Goal: Task Accomplishment & Management: Manage account settings

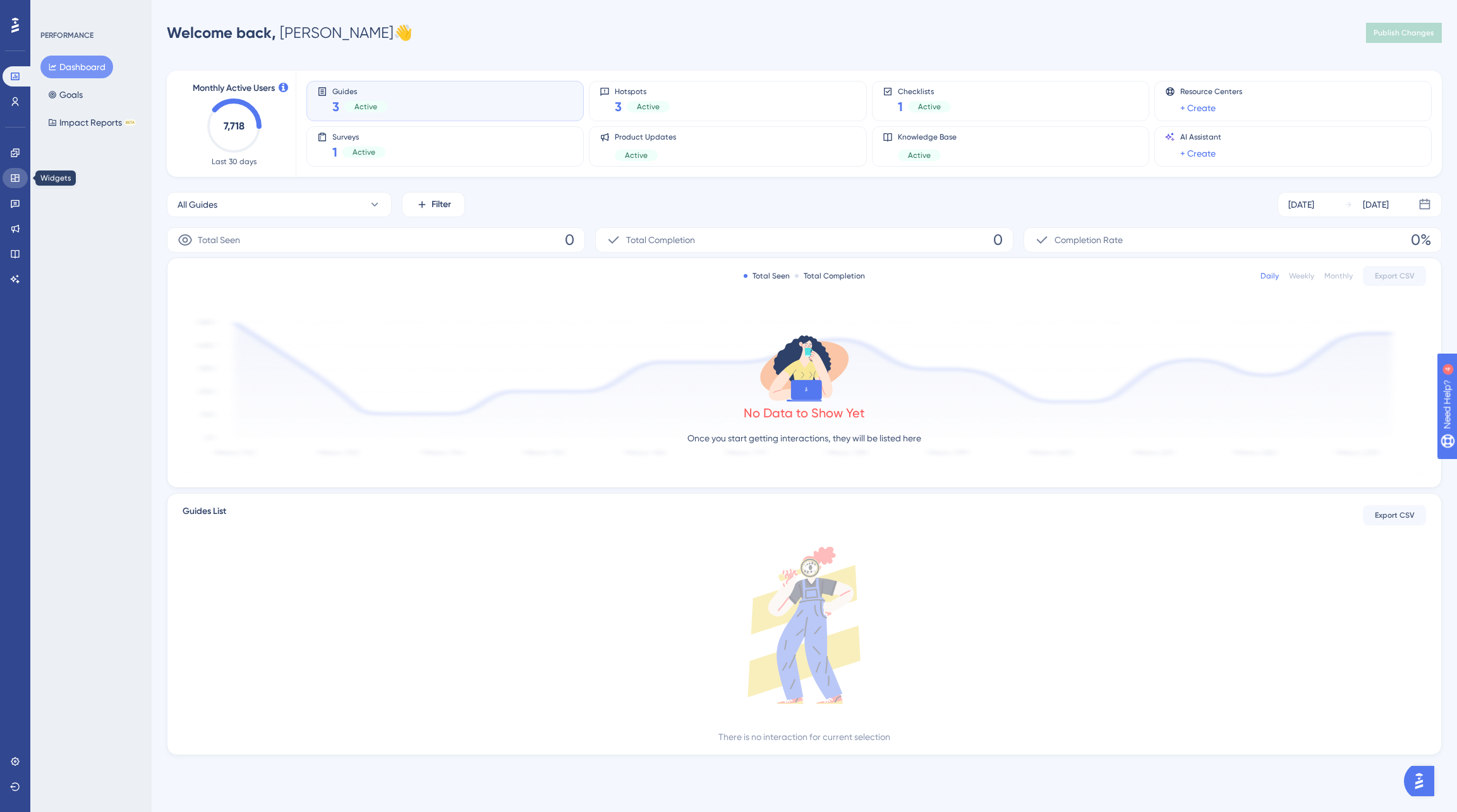
click at [16, 178] on icon at bounding box center [16, 178] width 10 height 10
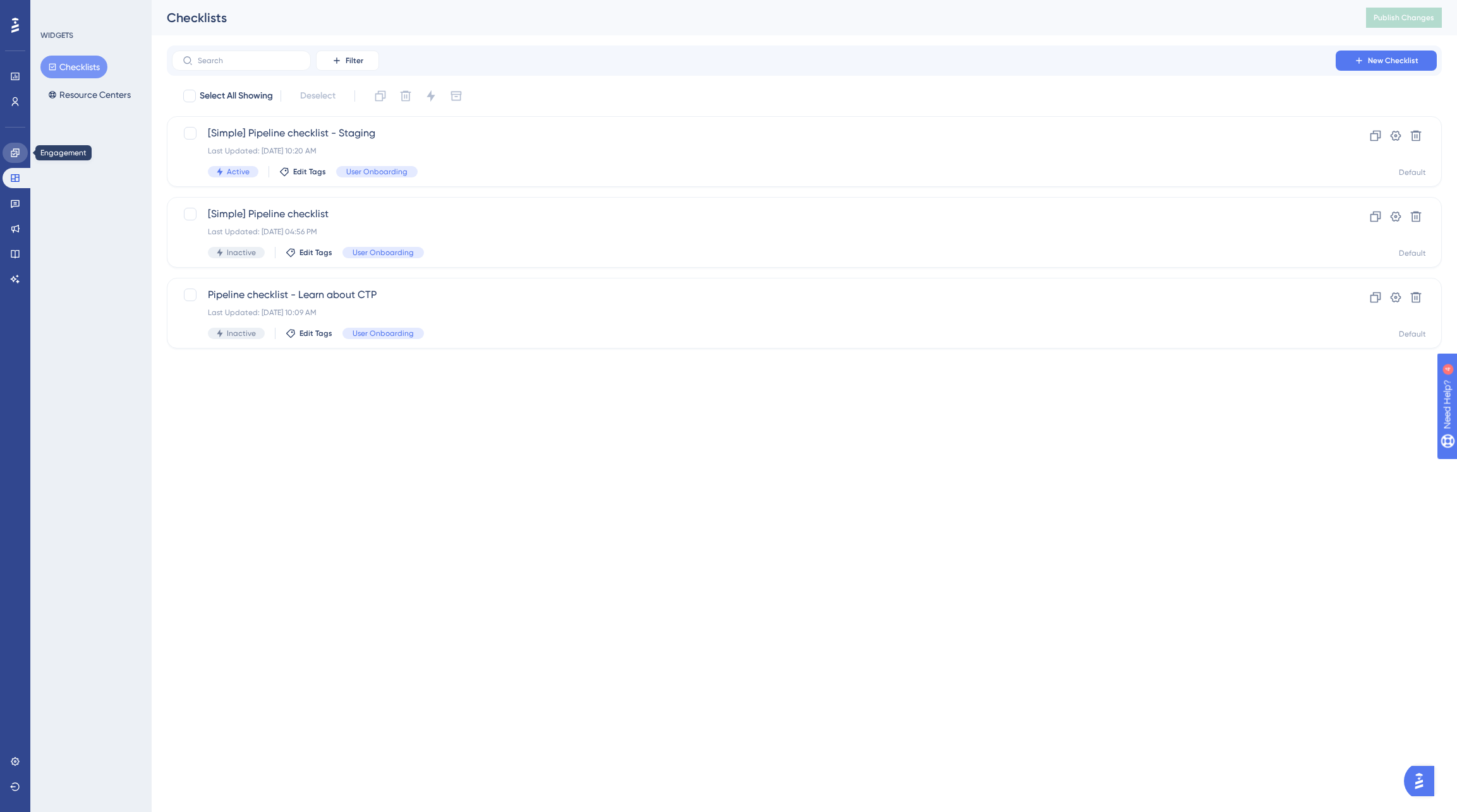
click at [14, 151] on icon at bounding box center [14, 152] width 8 height 8
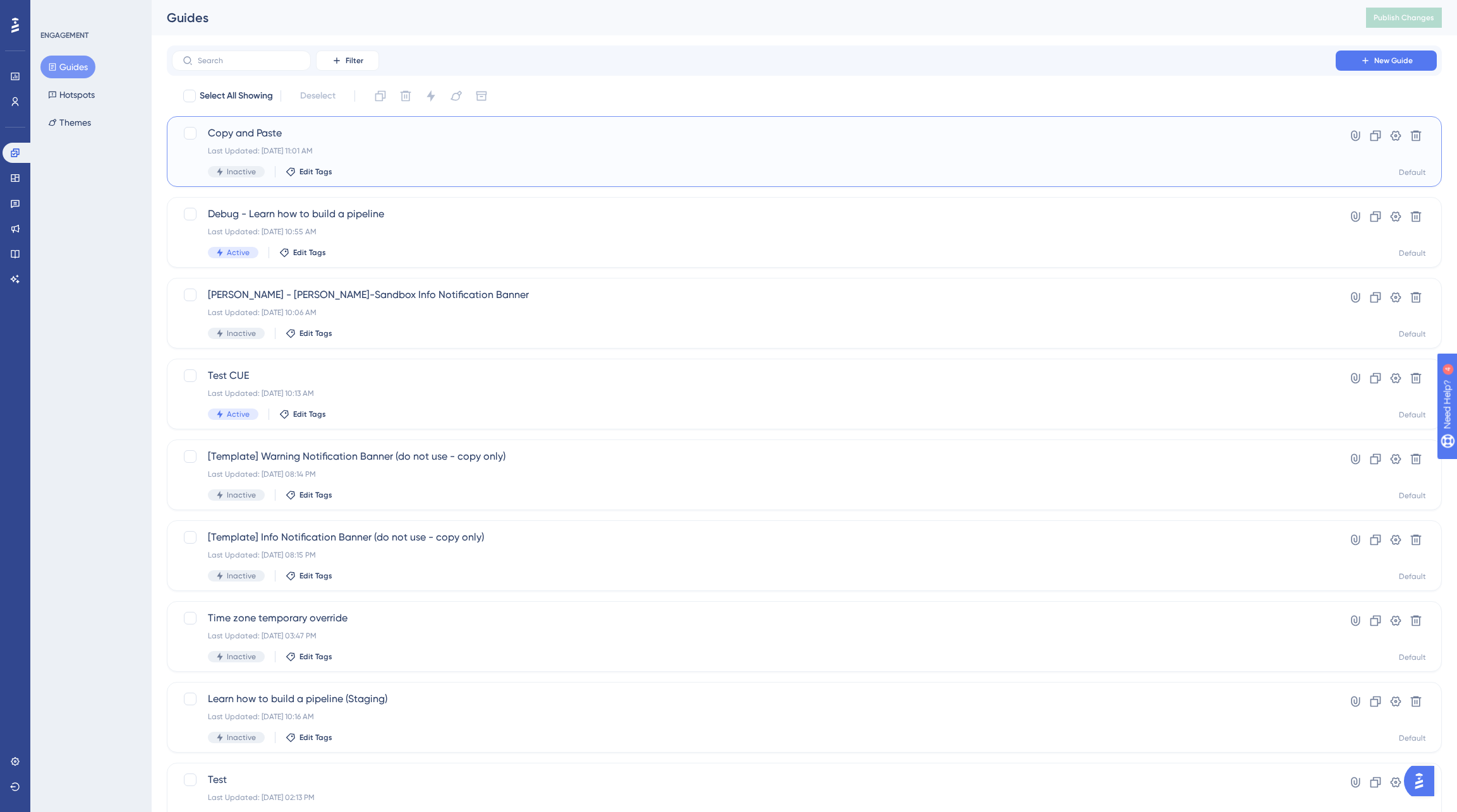
click at [559, 150] on div "Last Updated: Aug 07 2025, 11:01 AM" at bounding box center [754, 151] width 1092 height 10
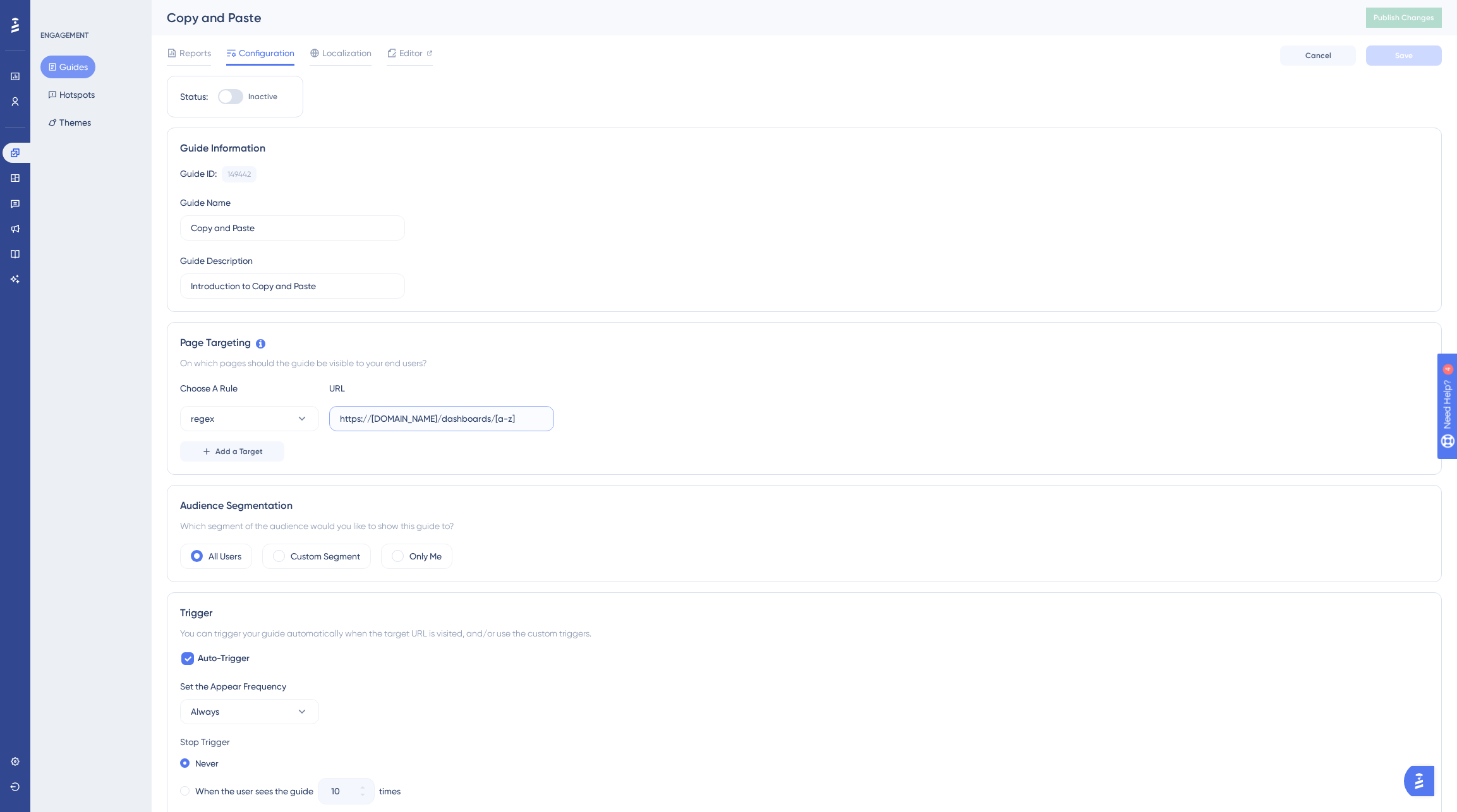
click at [490, 412] on input "https://[DOMAIN_NAME]/dashboards/[a-z]" at bounding box center [442, 418] width 204 height 14
click at [398, 418] on input "https://[DOMAIN_NAME]/dashboards/[a-z]" at bounding box center [442, 418] width 204 height 14
drag, startPoint x: 413, startPoint y: 419, endPoint x: 374, endPoint y: 419, distance: 39.0
click at [374, 419] on input "https://[DOMAIN_NAME]/dashboards/[a-z]" at bounding box center [442, 418] width 204 height 14
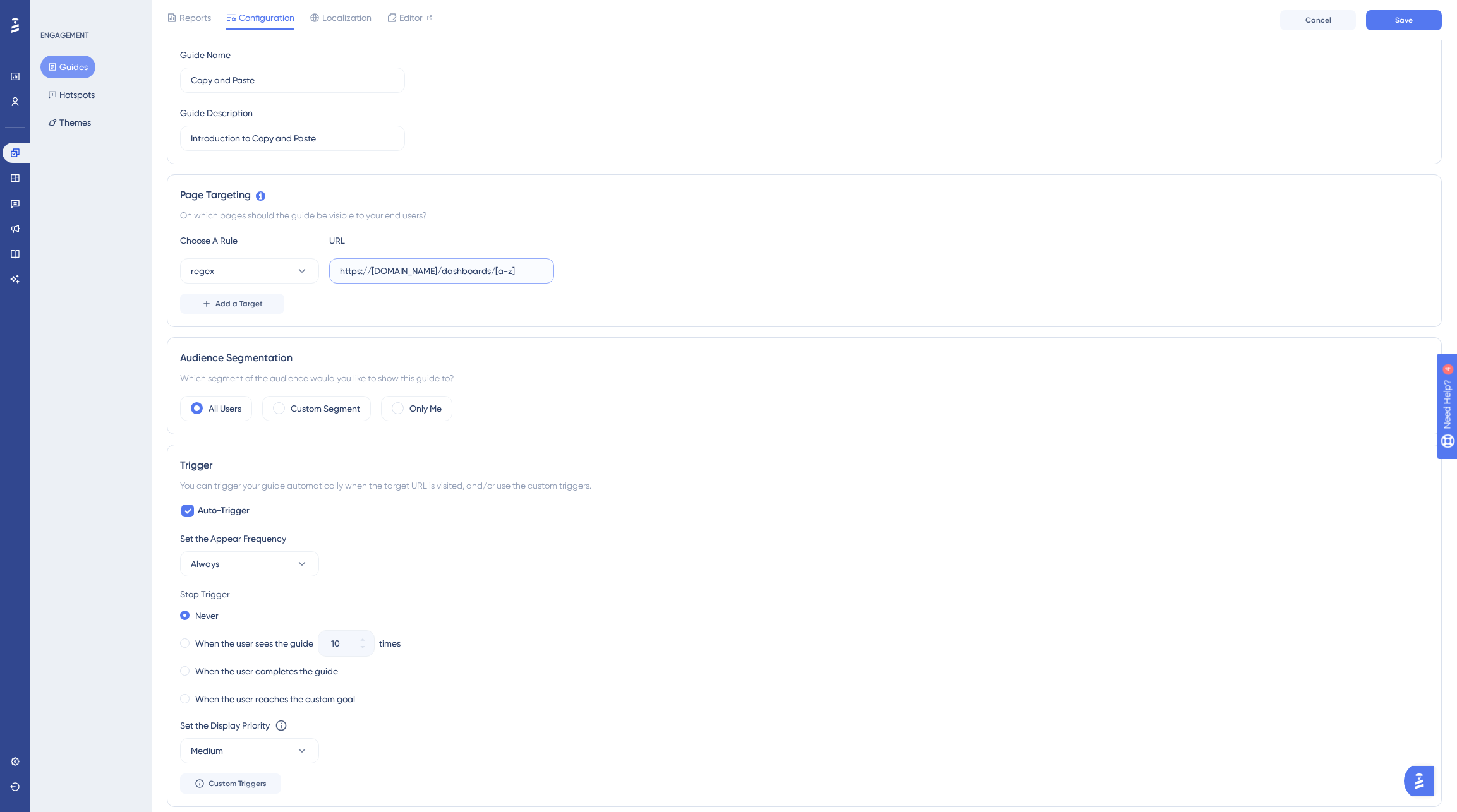
scroll to position [236, 0]
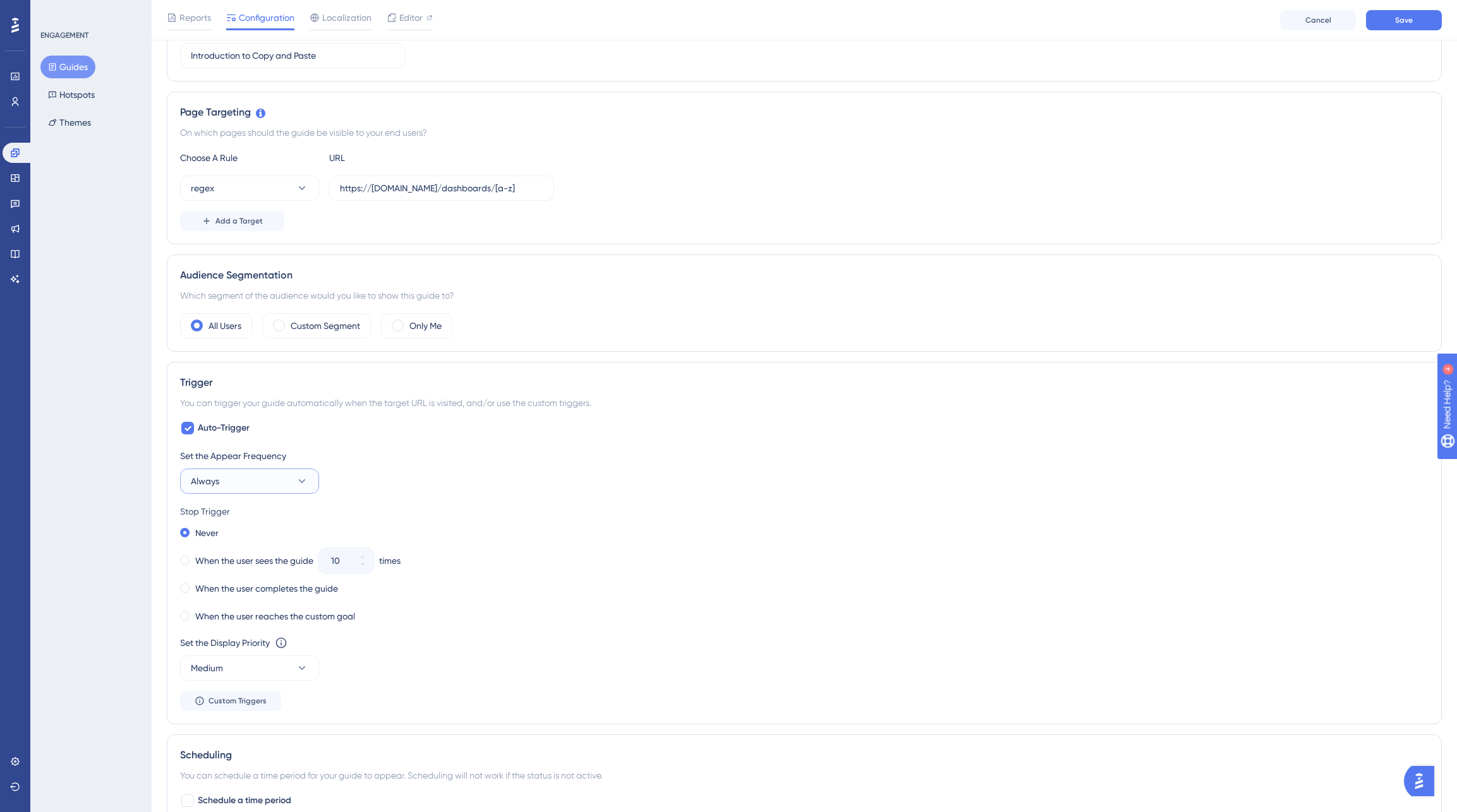
click at [277, 483] on button "Always" at bounding box center [249, 481] width 139 height 25
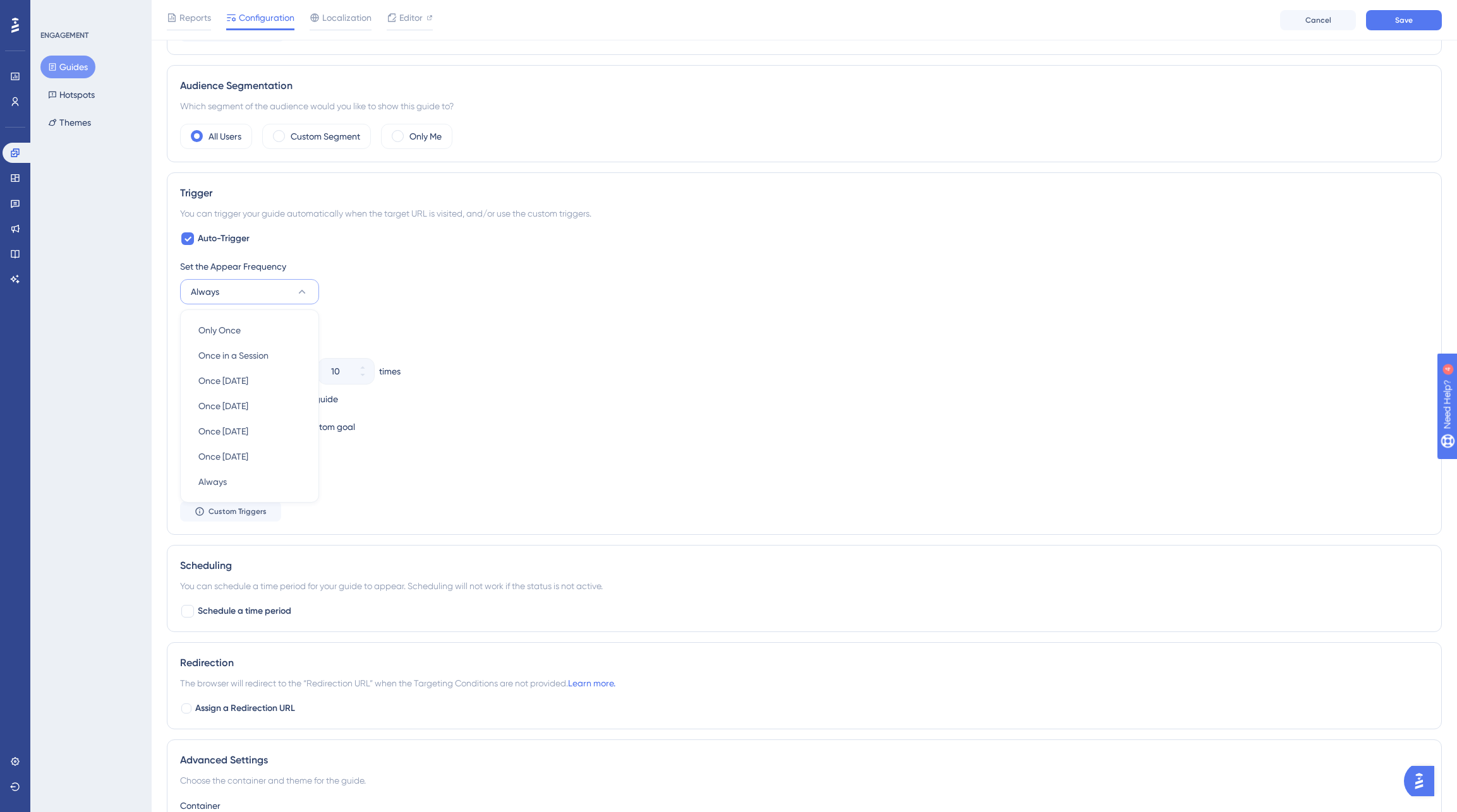
click at [361, 314] on div "Set the Appear Frequency Always Only Once Only Once Once in a Session Once in a…" at bounding box center [803, 390] width 1248 height 263
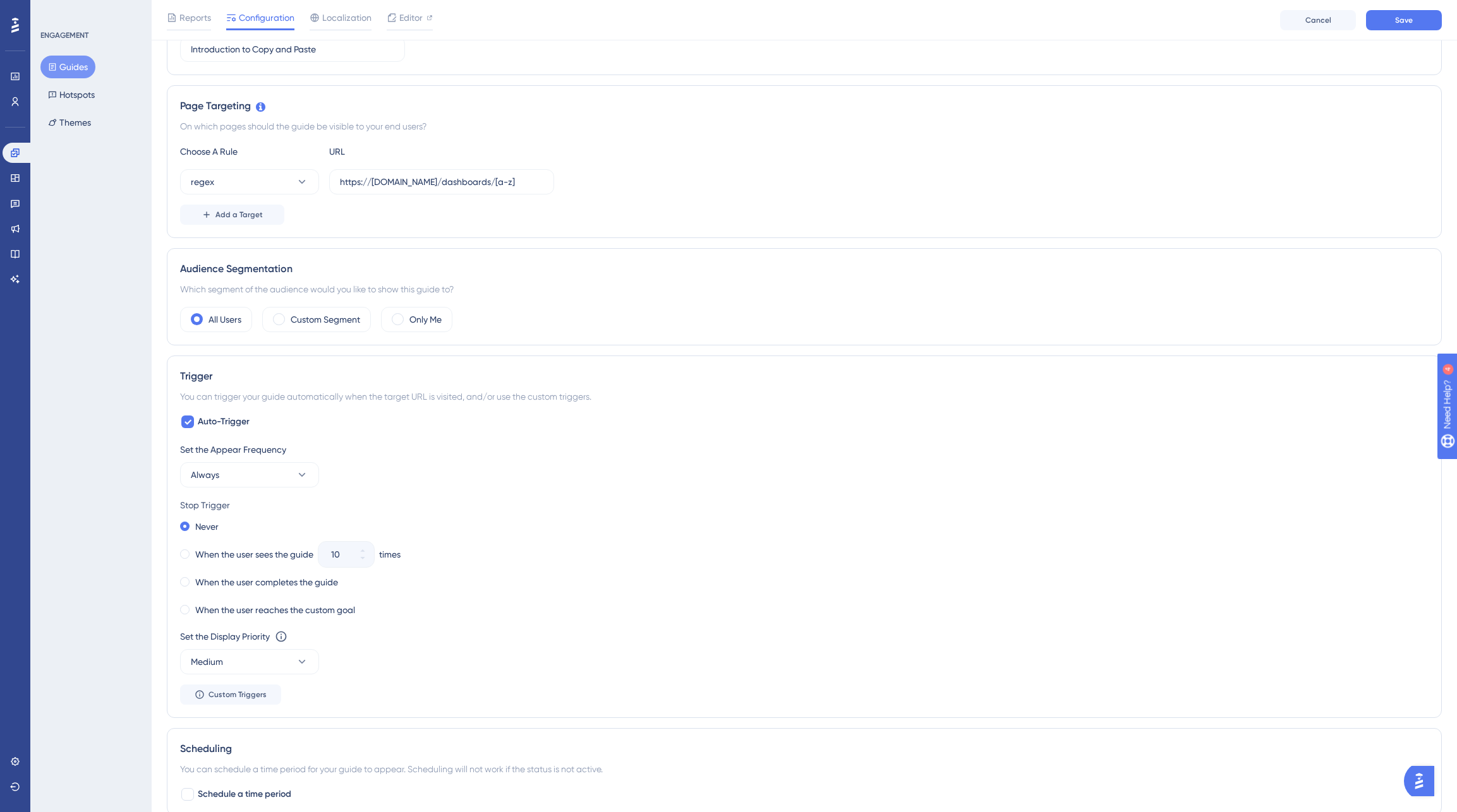
scroll to position [226, 0]
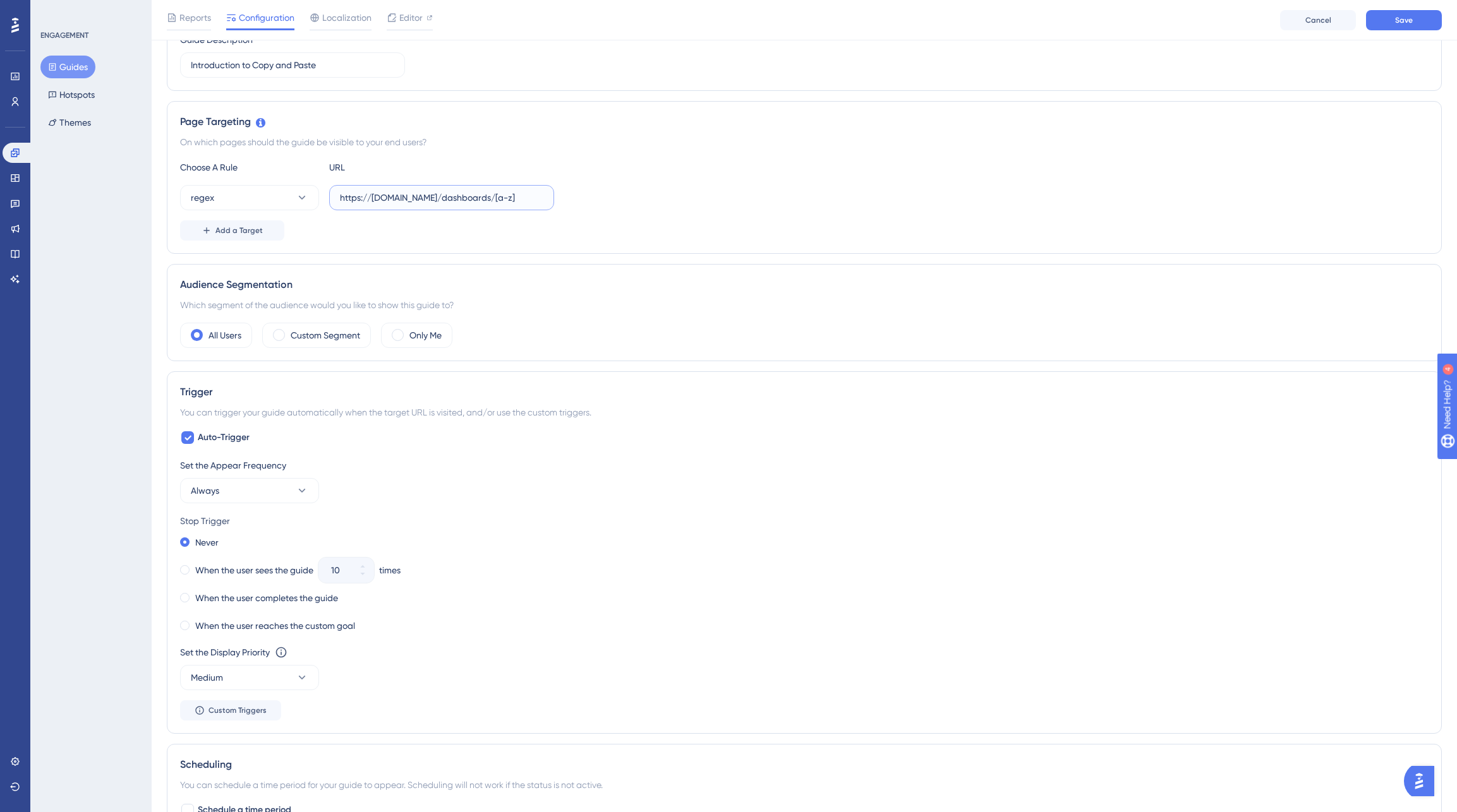
drag, startPoint x: 459, startPoint y: 196, endPoint x: 374, endPoint y: 196, distance: 85.0
click at [374, 196] on input "https://meta.chronosphere.io/dashboards/[a-z]" at bounding box center [442, 198] width 204 height 14
type input "https://rc-uat-qa/dashboards/[a-z]"
click at [997, 370] on div "Status: Inactive Guide Information Guide ID: 149442 Copy Guide Name Copy and Pa…" at bounding box center [804, 489] width 1275 height 1269
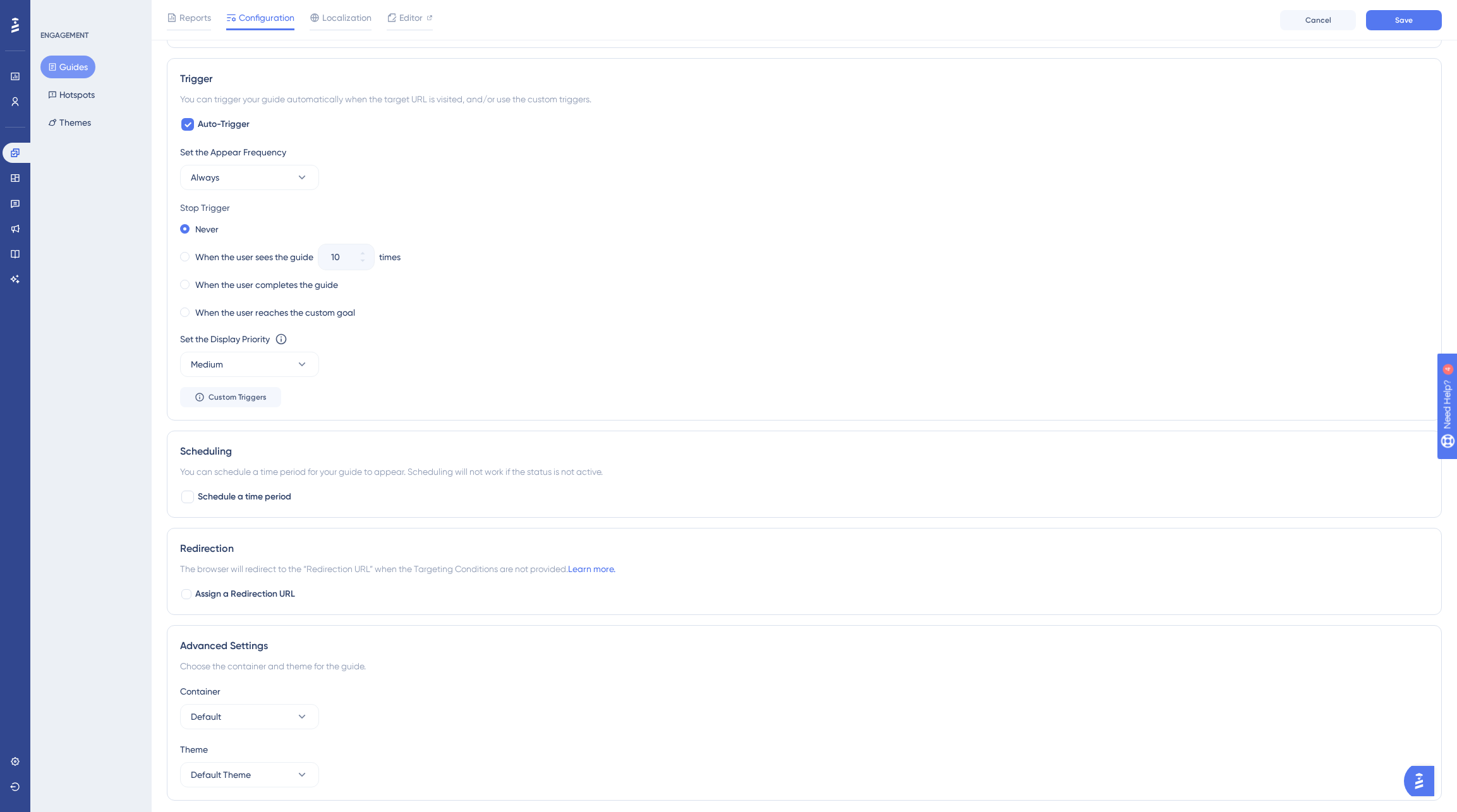
scroll to position [579, 0]
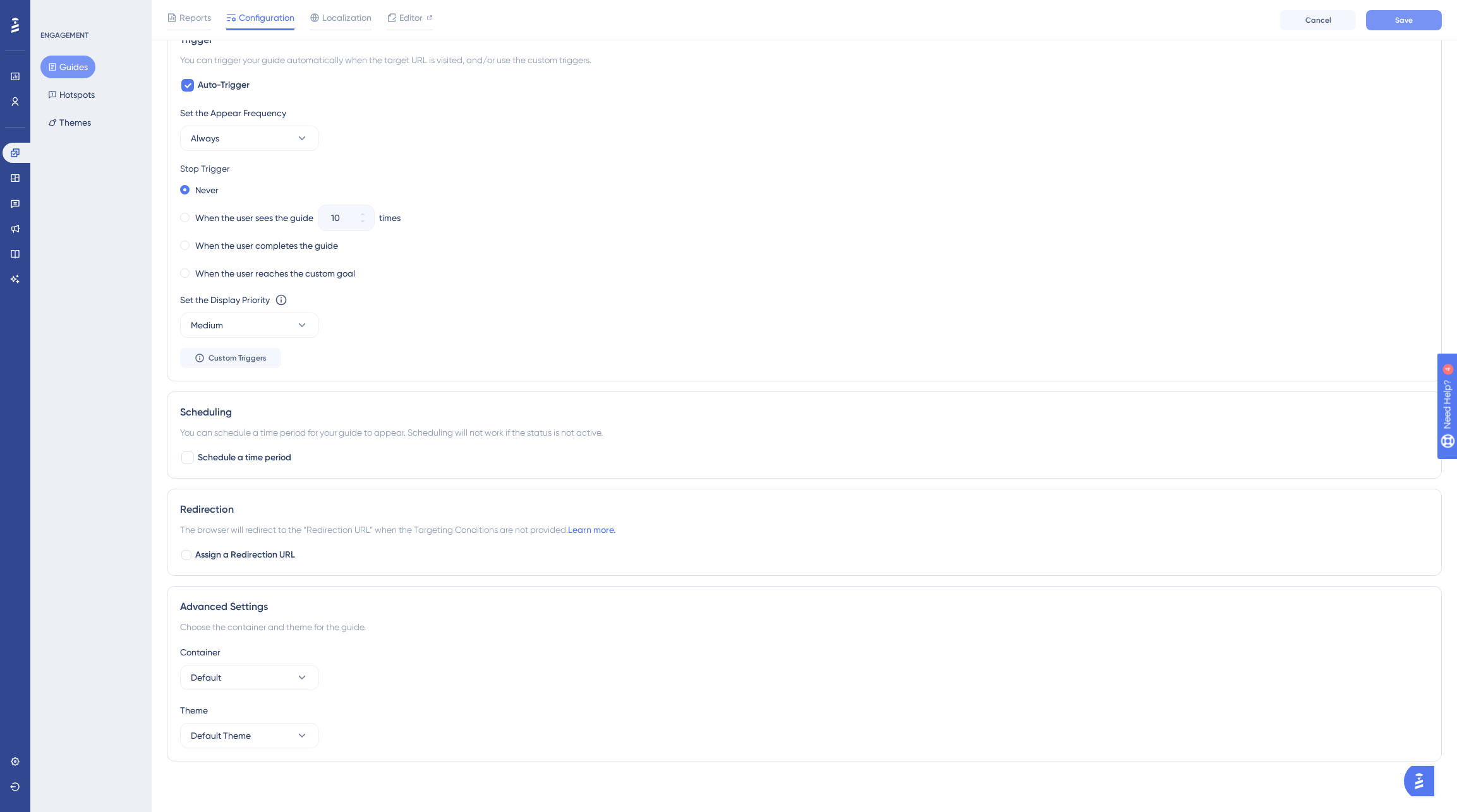
click at [1414, 20] on button "Save" at bounding box center [1403, 20] width 76 height 20
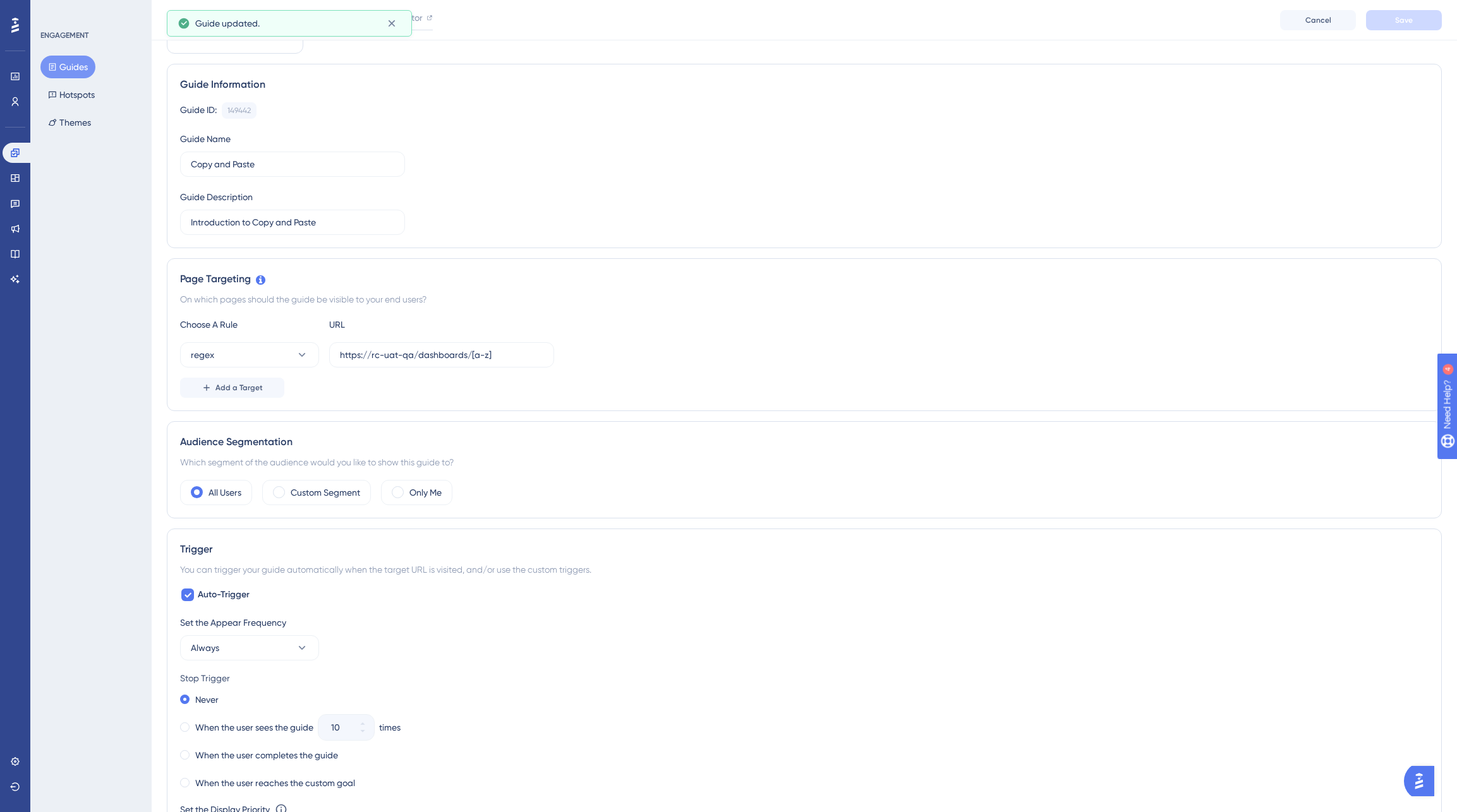
scroll to position [0, 0]
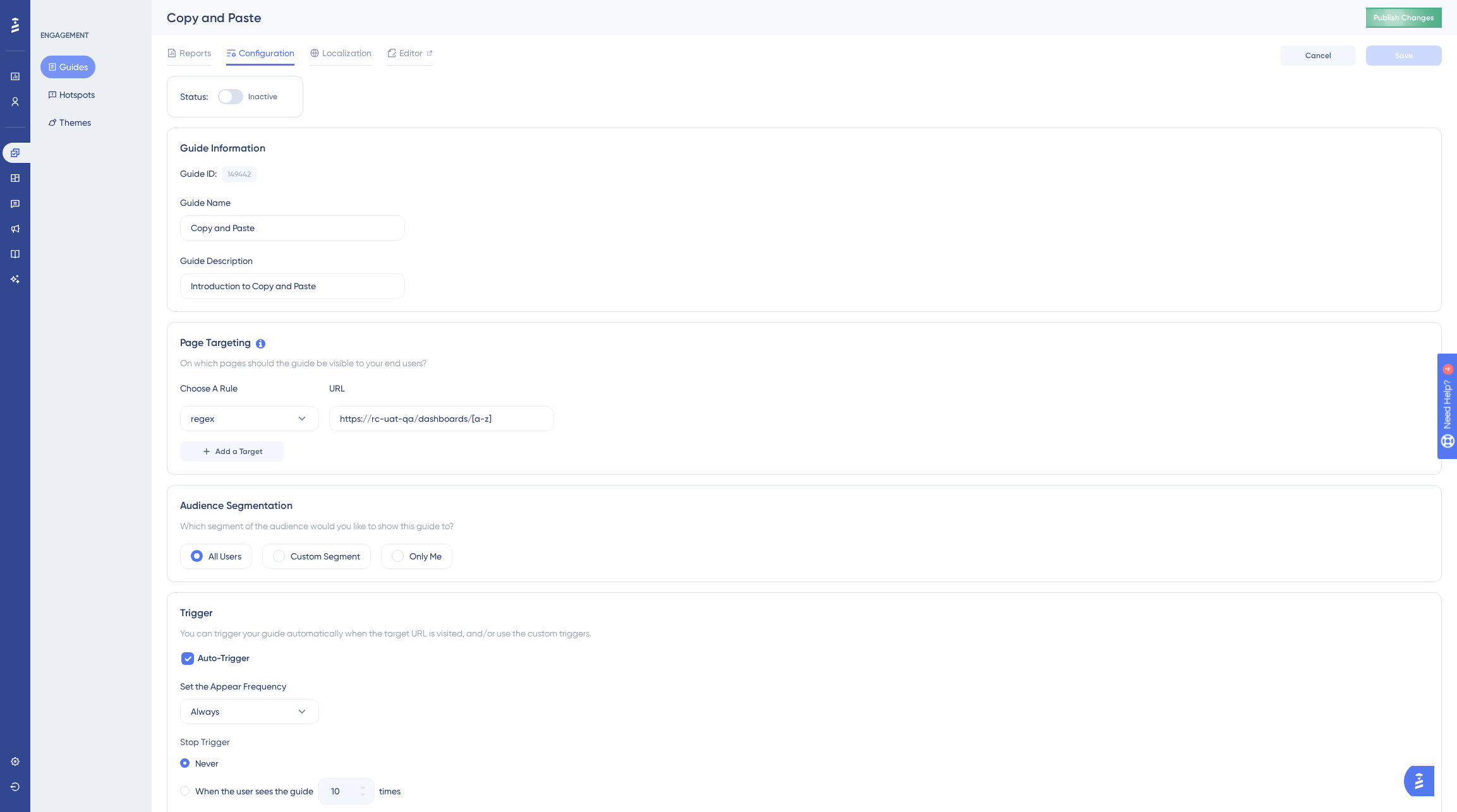
click at [1405, 20] on button "Publish Changes" at bounding box center [1403, 17] width 76 height 20
click at [76, 70] on button "Guides" at bounding box center [67, 67] width 55 height 22
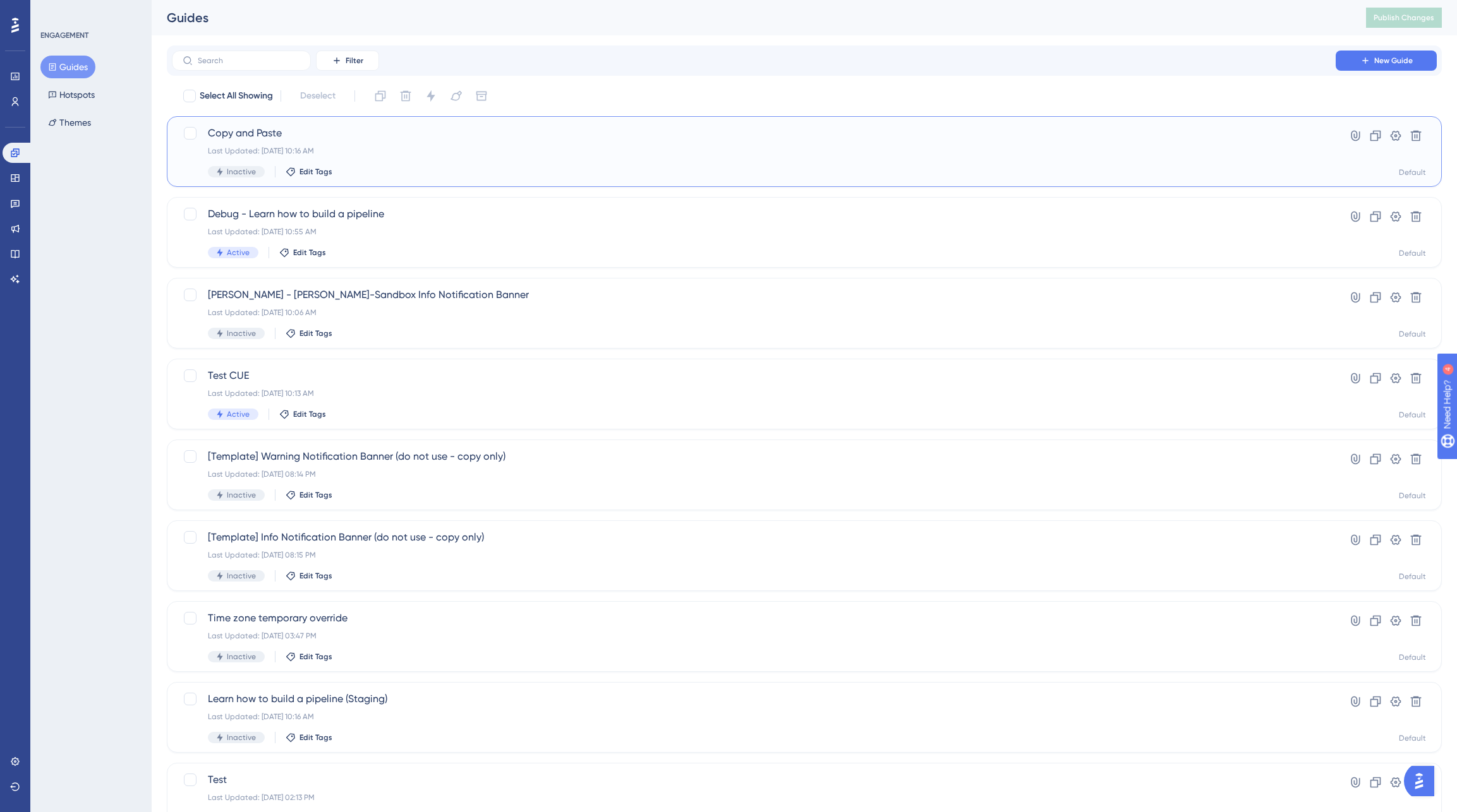
click at [226, 172] on div "Inactive" at bounding box center [237, 171] width 57 height 11
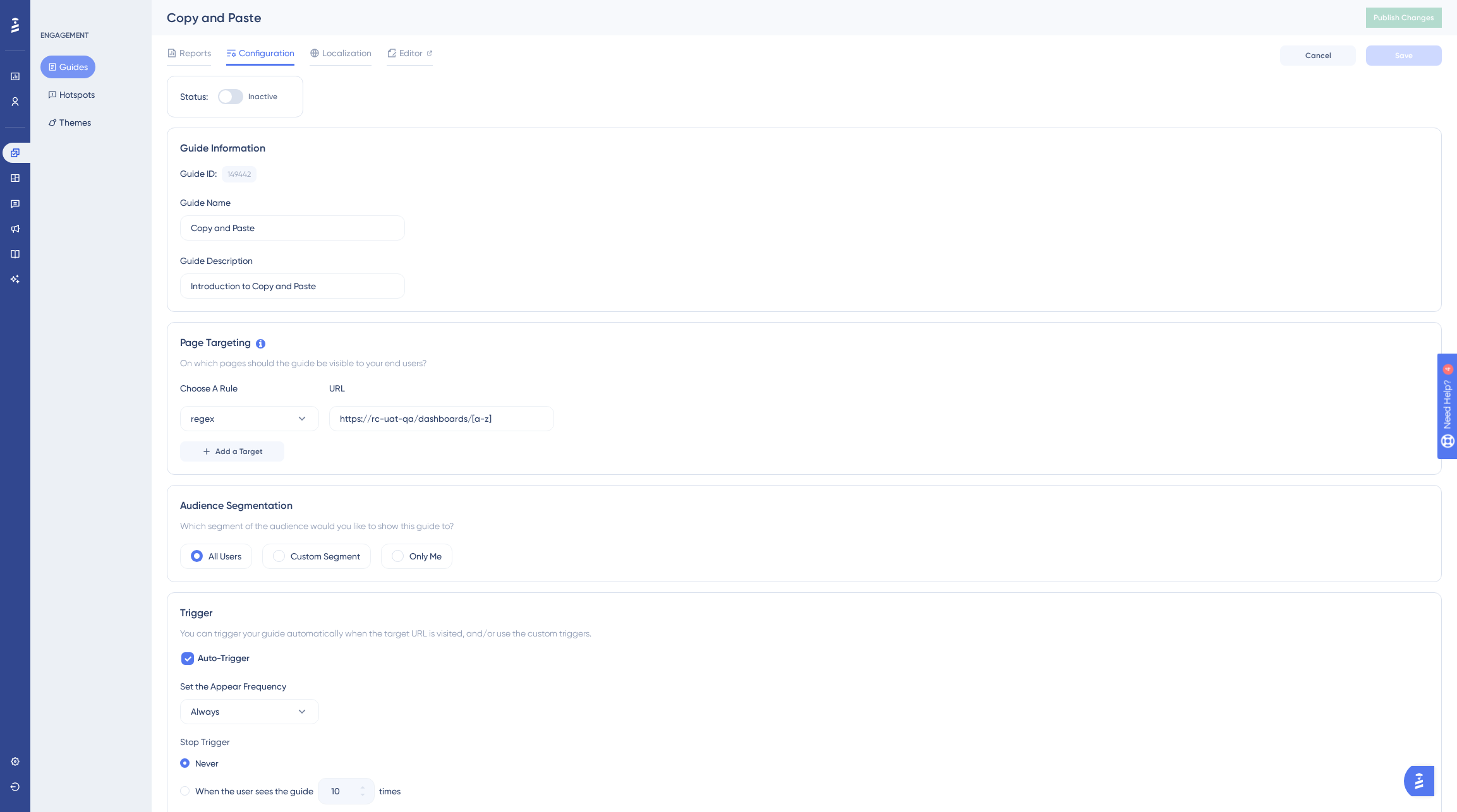
click at [222, 97] on div at bounding box center [225, 97] width 13 height 13
click at [218, 97] on input "Inactive" at bounding box center [217, 97] width 1 height 1
checkbox input "true"
click at [1429, 58] on button "Save" at bounding box center [1403, 55] width 76 height 20
click at [1422, 19] on span "Publish Changes" at bounding box center [1403, 18] width 61 height 10
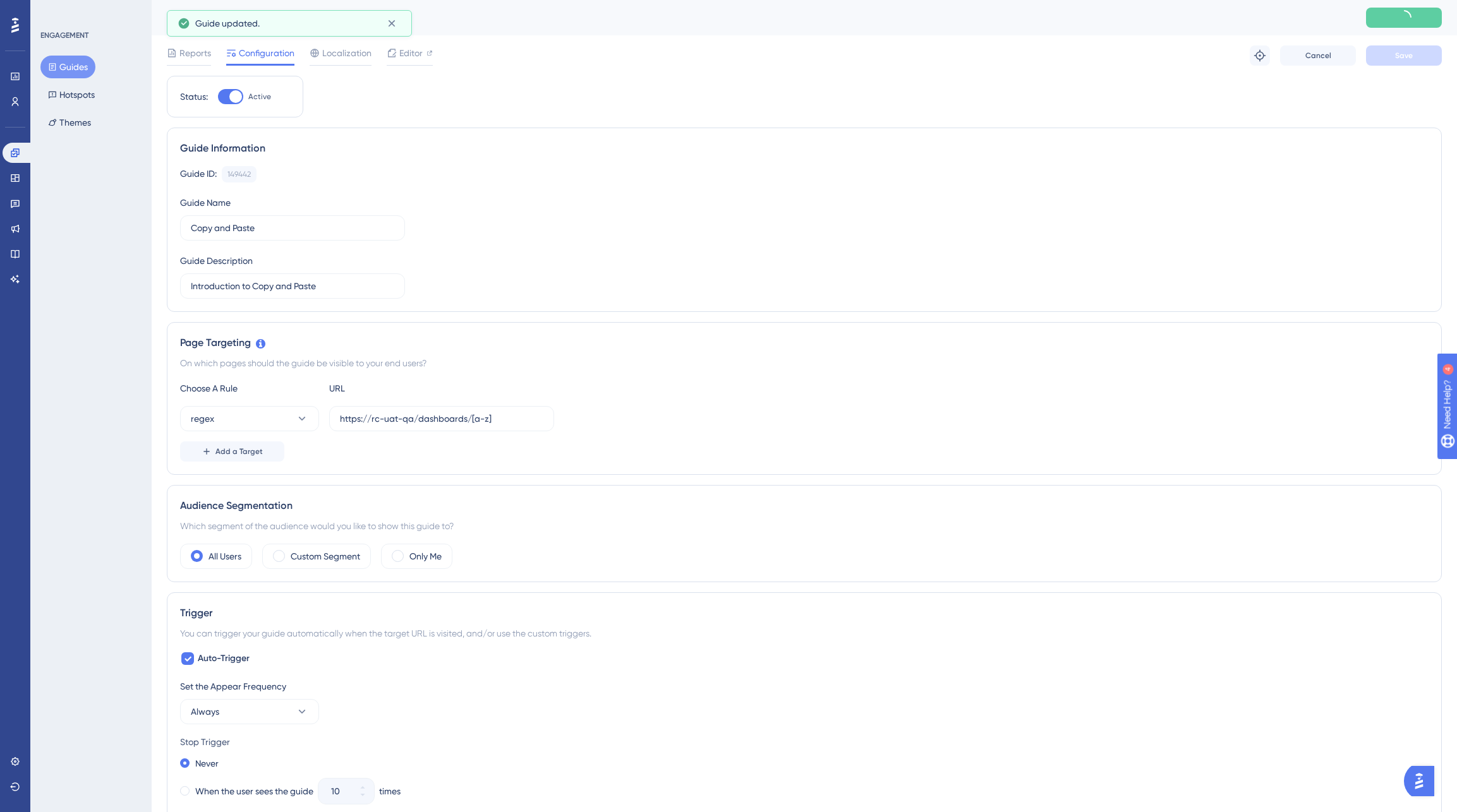
click at [81, 66] on button "Guides" at bounding box center [67, 67] width 55 height 22
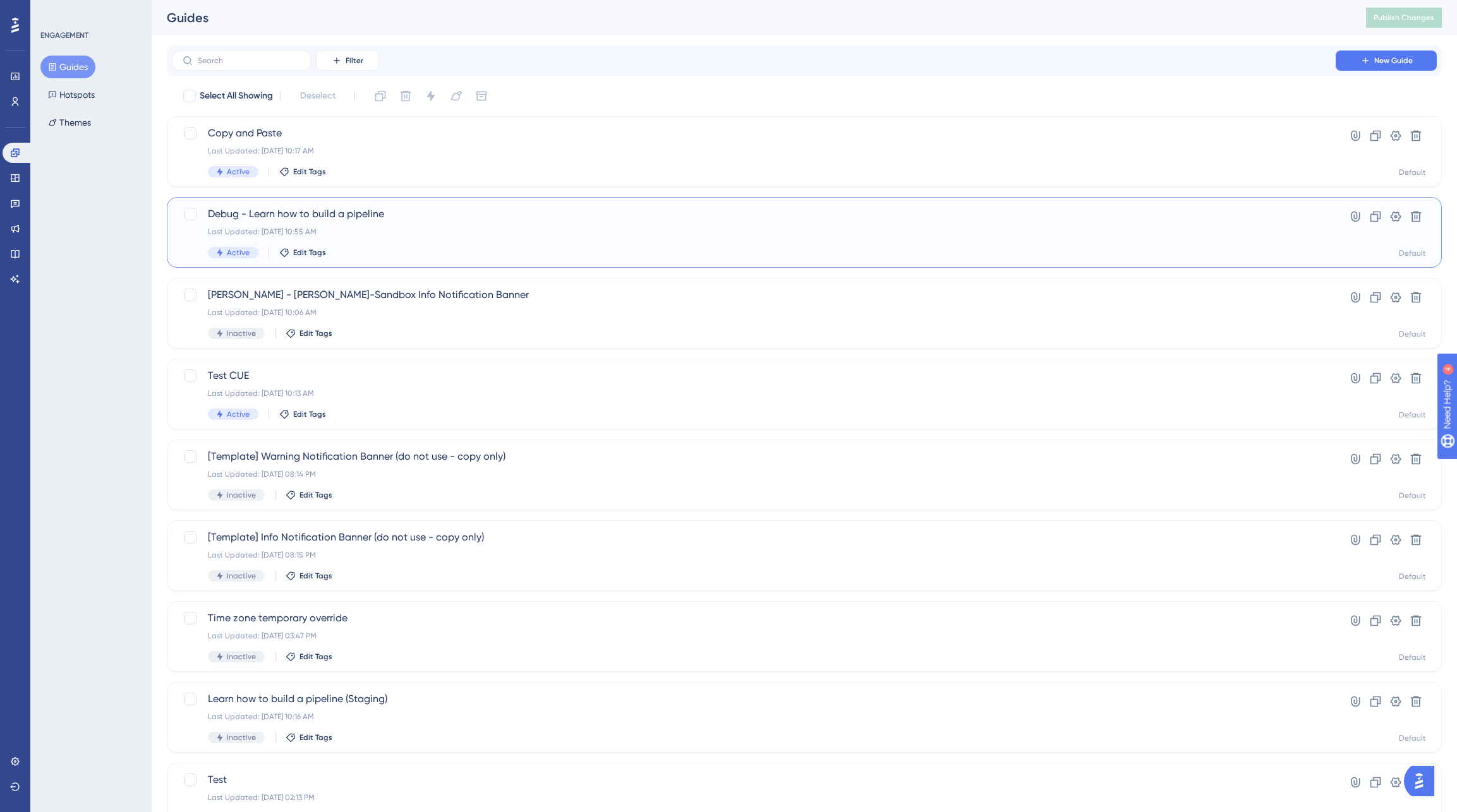
click at [460, 236] on div "Debug - Learn how to build a pipeline Last Updated: Jun 09 2025, 10:55 AM Activ…" at bounding box center [754, 232] width 1092 height 52
click at [463, 146] on div "Last Updated: Aug 26 2025, 10:17 AM" at bounding box center [754, 151] width 1092 height 10
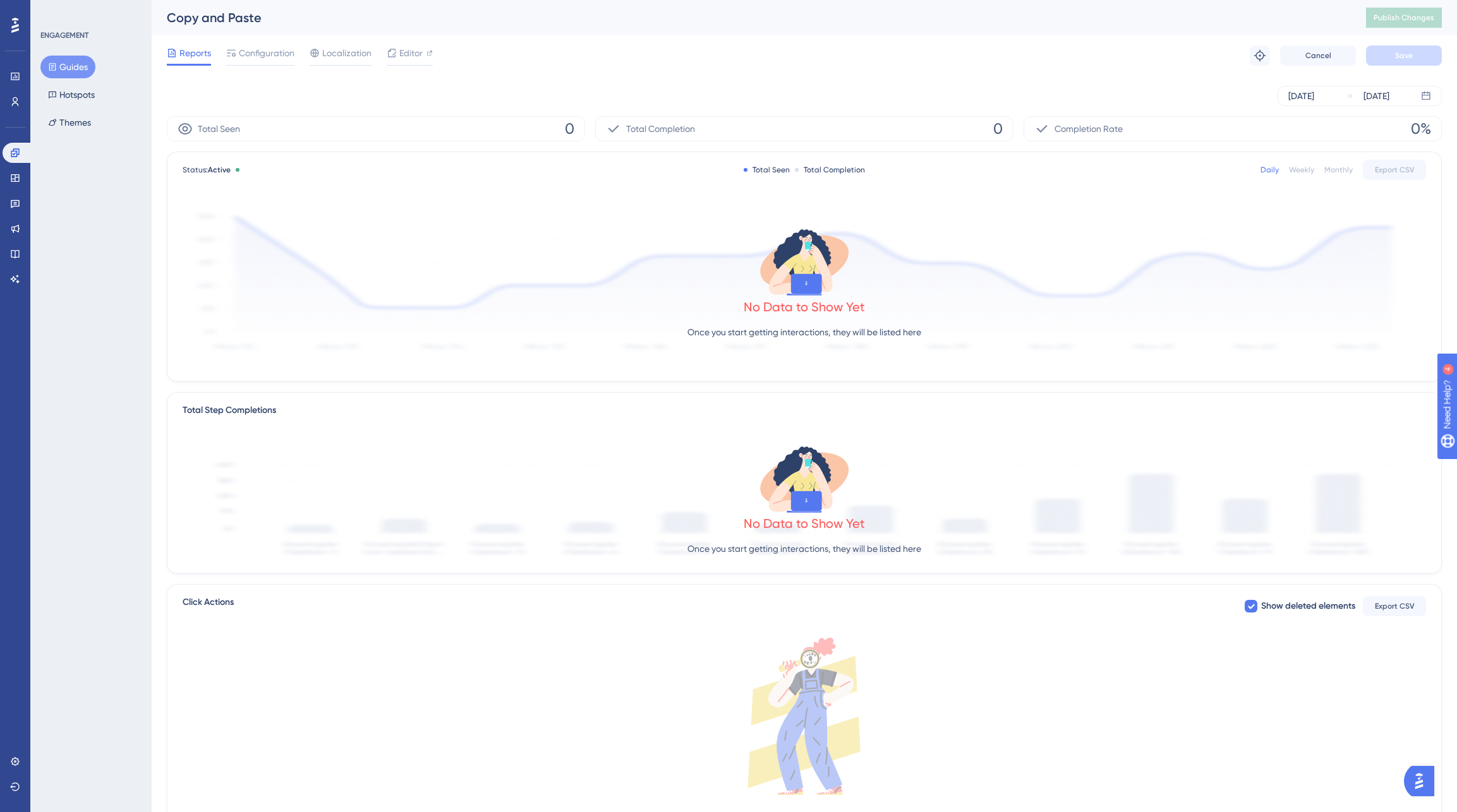
click at [85, 66] on button "Guides" at bounding box center [67, 67] width 55 height 22
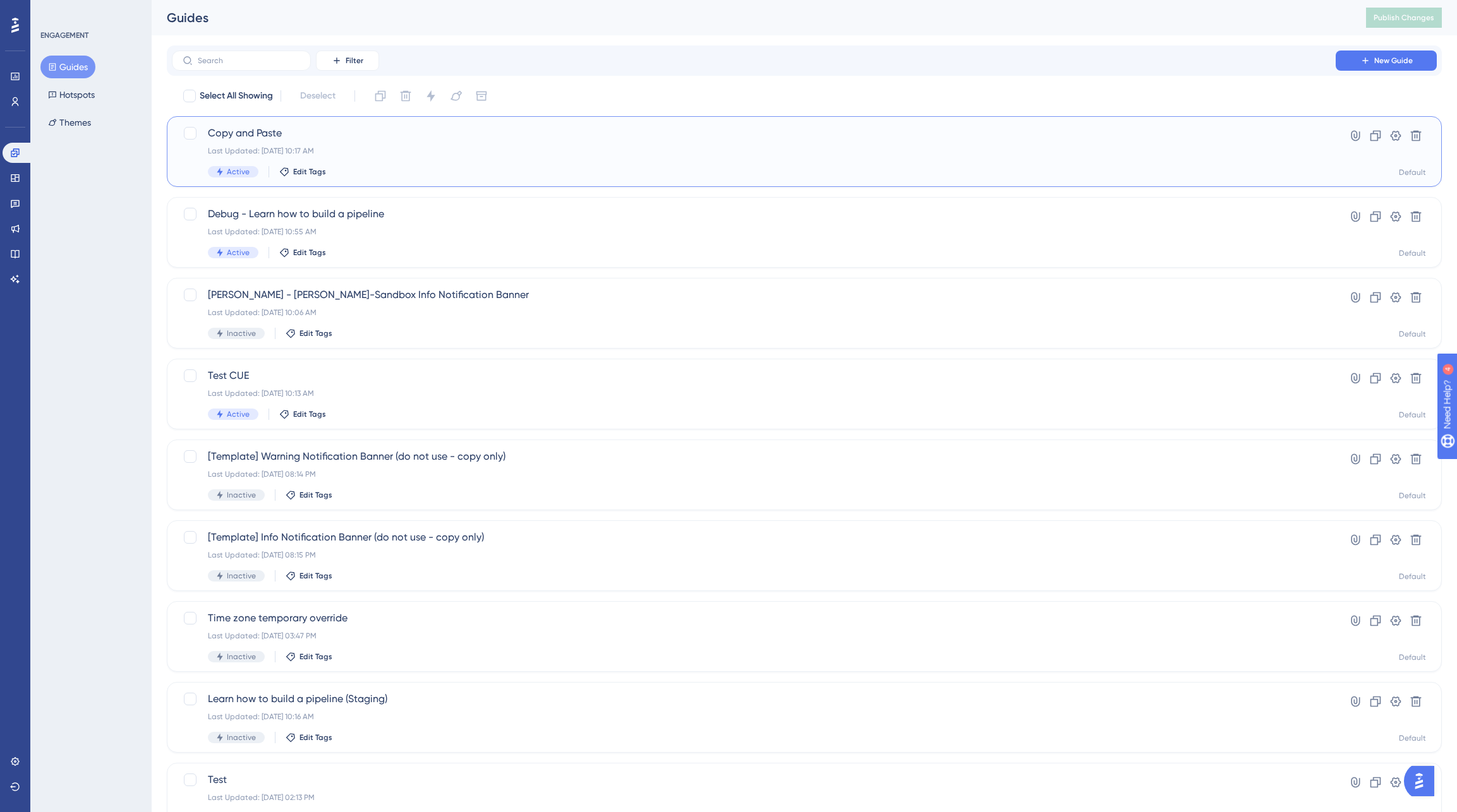
click at [460, 166] on div "Active Edit Tags" at bounding box center [754, 171] width 1092 height 11
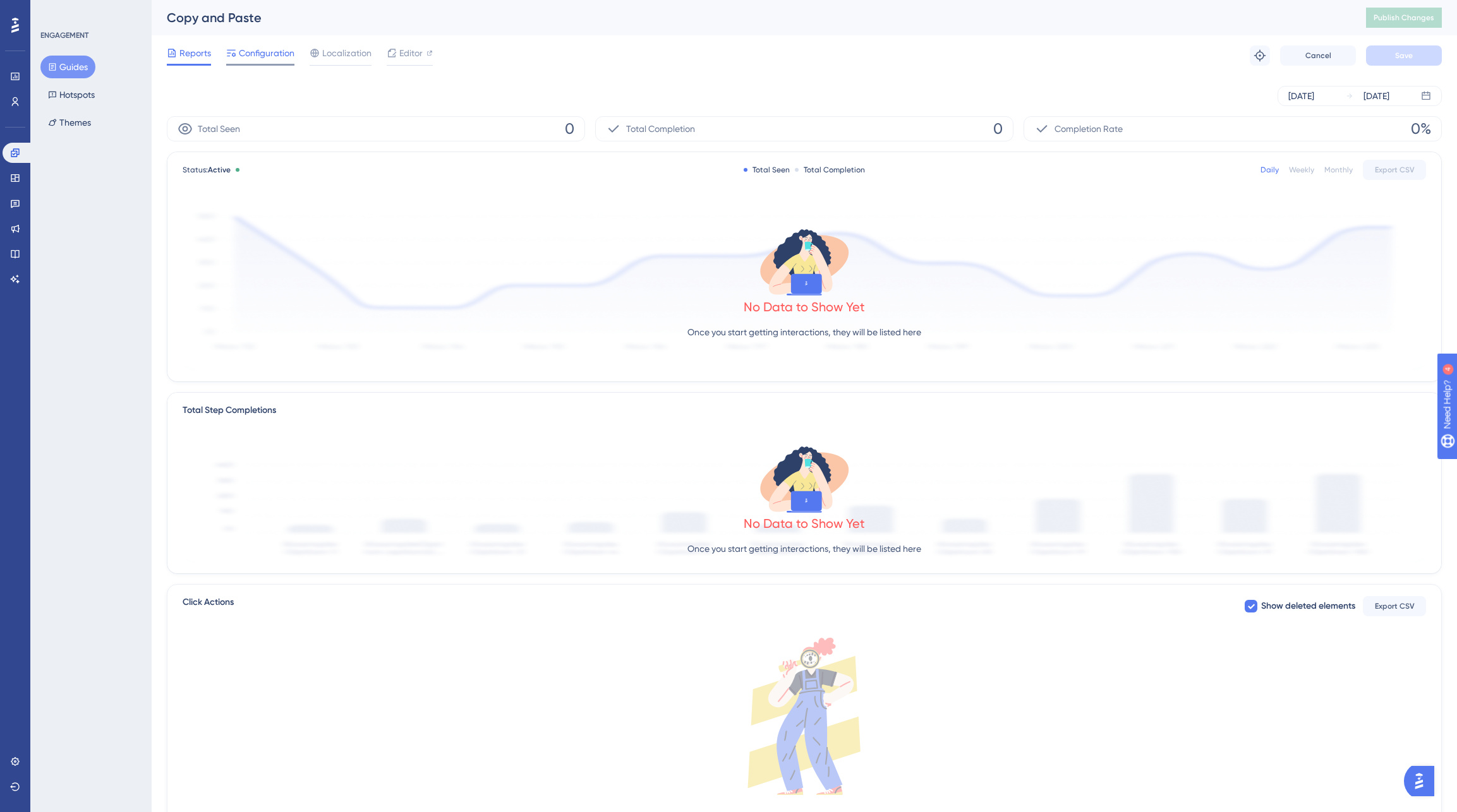
click at [276, 54] on span "Configuration" at bounding box center [267, 53] width 55 height 15
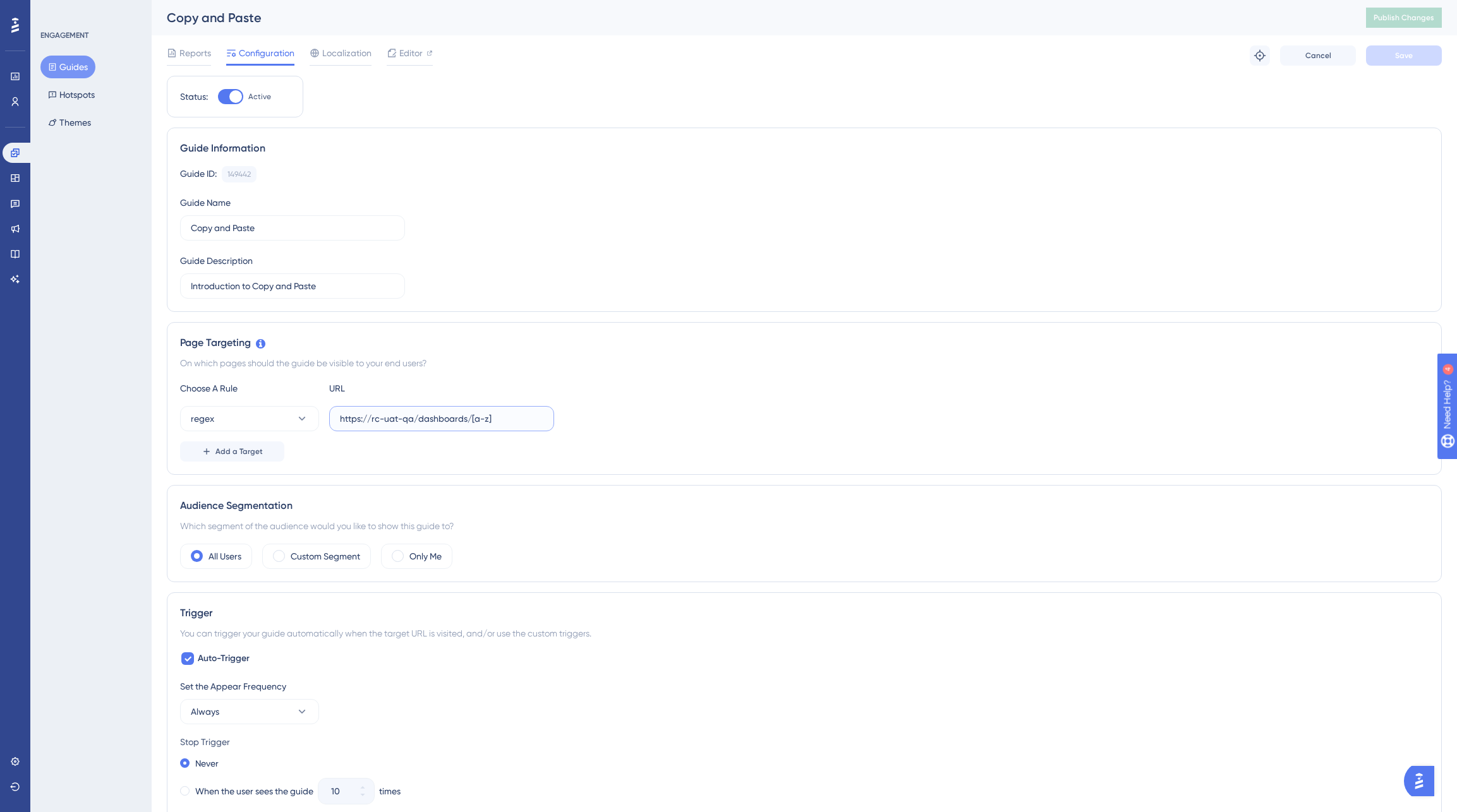
drag, startPoint x: 414, startPoint y: 420, endPoint x: 373, endPoint y: 420, distance: 41.0
click at [373, 420] on input "https://rc-uat-qa/dashboards/[a-z]" at bounding box center [442, 418] width 204 height 14
paste input "https://rc-uat-qa.chronosphere.io/"
drag, startPoint x: 373, startPoint y: 418, endPoint x: 261, endPoint y: 418, distance: 112.0
click at [261, 418] on div "regex https://https://rc-uat-qa.chronosphere.io/dashboards/[a-z]" at bounding box center [367, 419] width 374 height 25
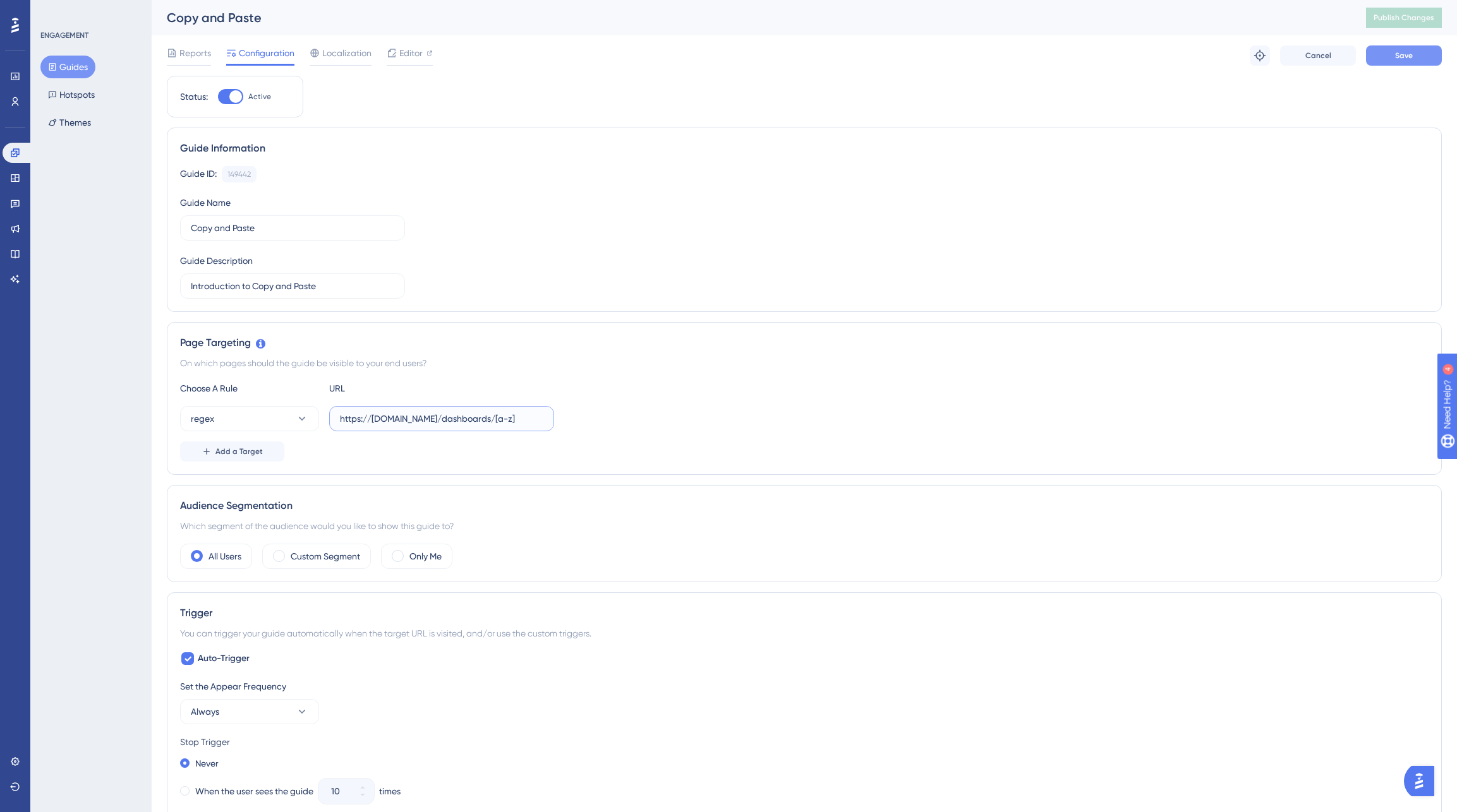
type input "https://[DOMAIN_NAME]/dashboards/[a-z]"
click at [1427, 61] on button "Save" at bounding box center [1403, 55] width 76 height 20
click at [1412, 7] on button "Publish Changes" at bounding box center [1403, 17] width 76 height 20
click at [499, 418] on input "https://[DOMAIN_NAME]/dashboards/[a-z]" at bounding box center [442, 418] width 204 height 14
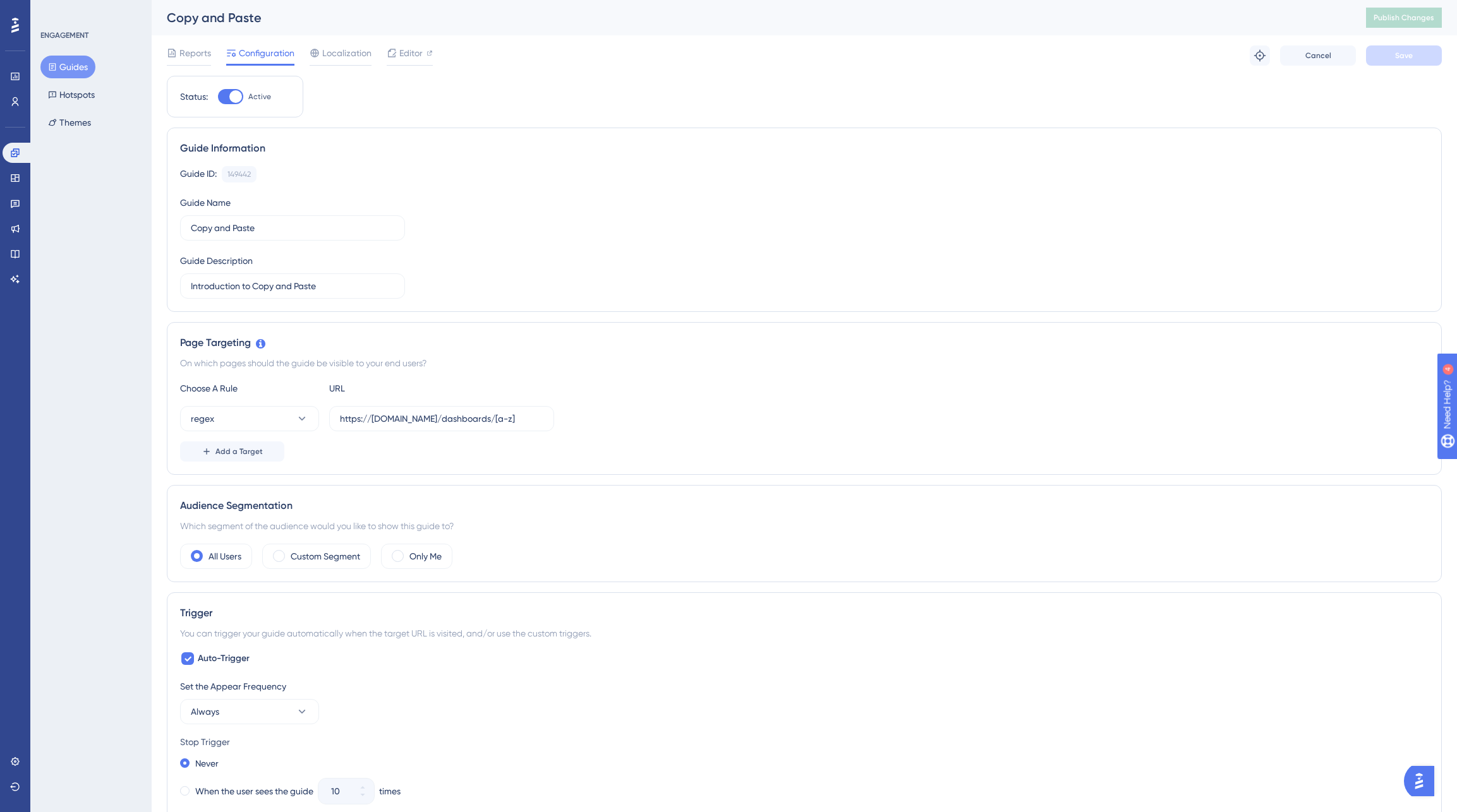
click at [985, 91] on div "Status: Active Guide Information Guide ID: 149442 Copy Guide Name Copy and Past…" at bounding box center [804, 710] width 1275 height 1269
click at [353, 52] on span "Localization" at bounding box center [347, 53] width 49 height 15
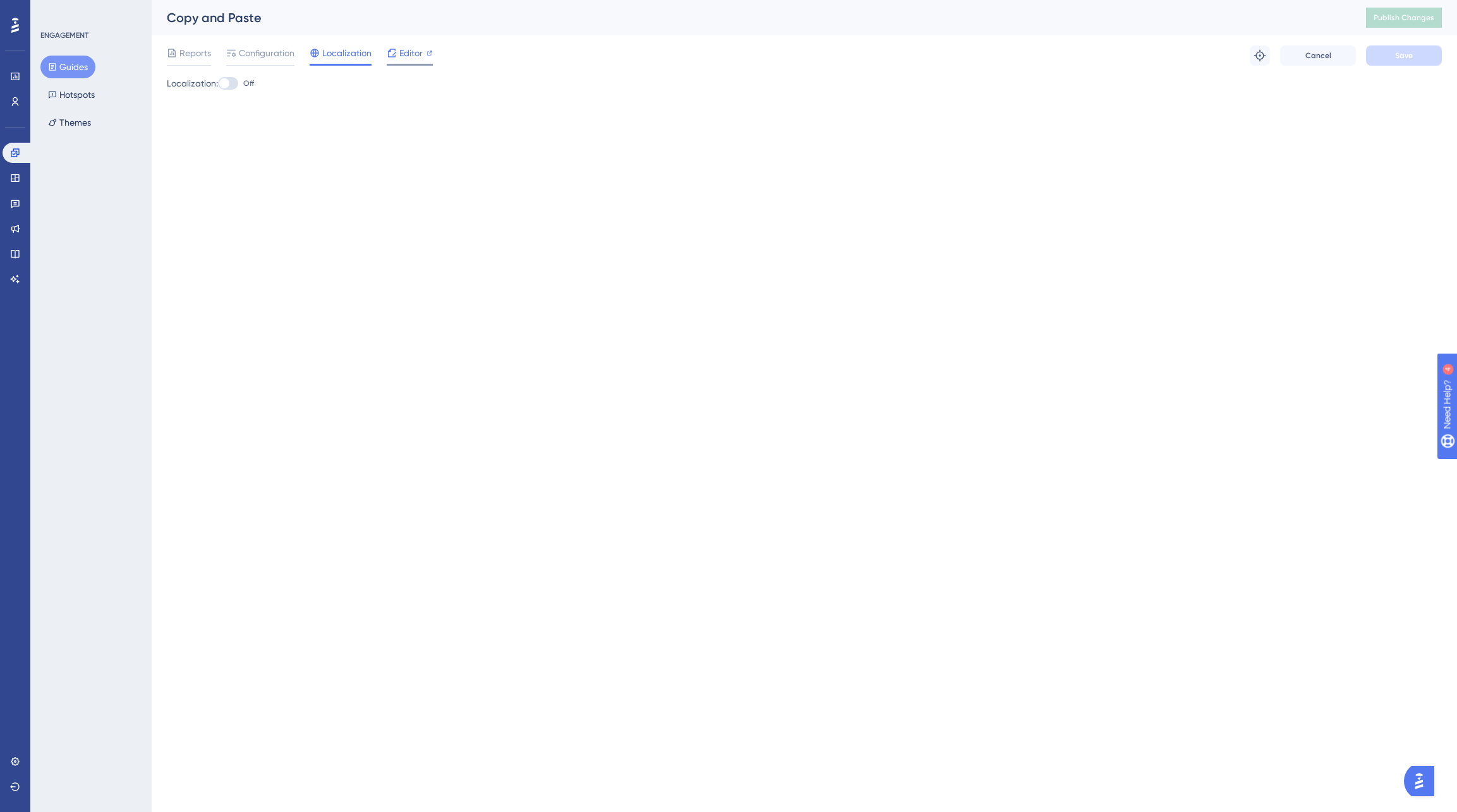
click at [407, 51] on span "Editor" at bounding box center [410, 53] width 23 height 15
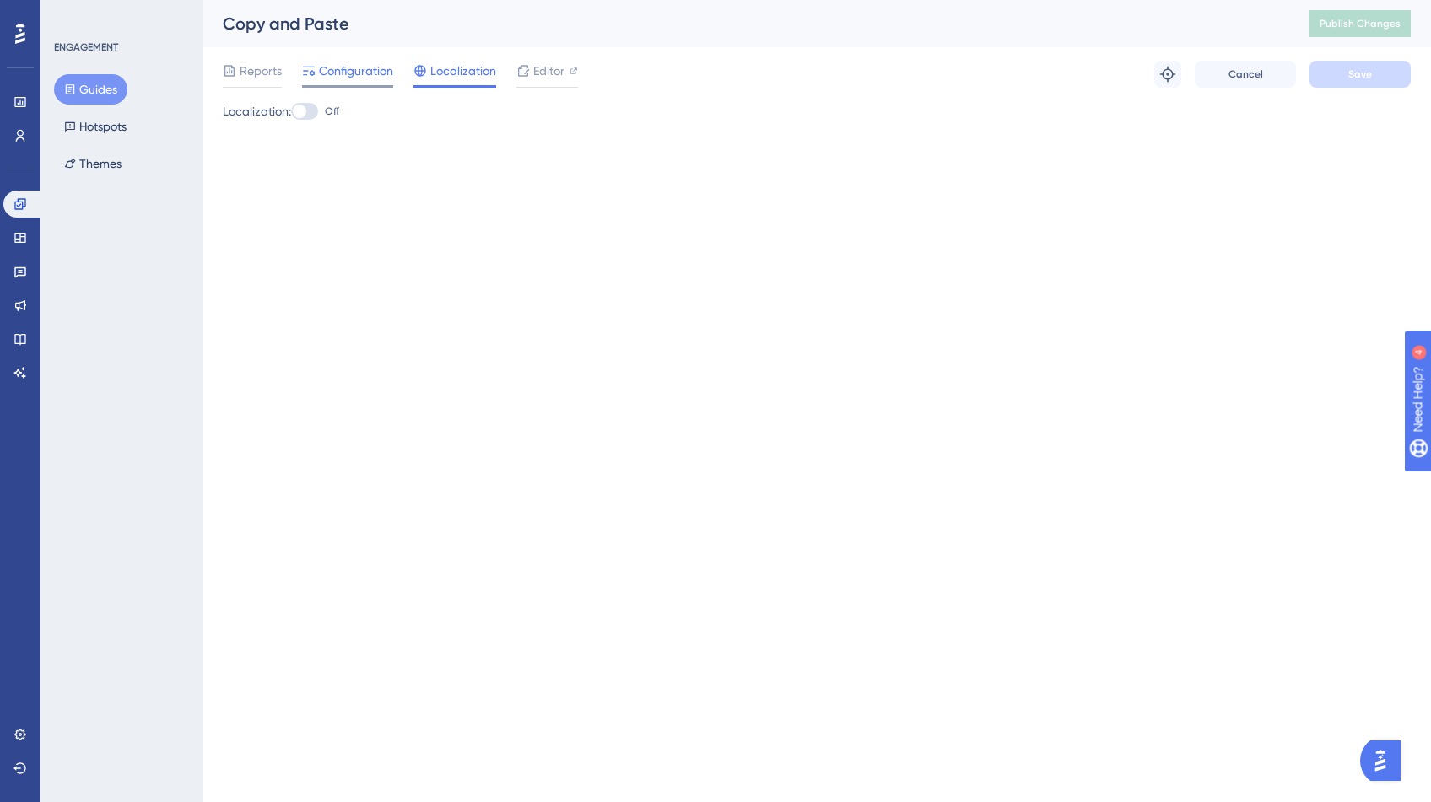
click at [347, 63] on span "Configuration" at bounding box center [356, 71] width 74 height 20
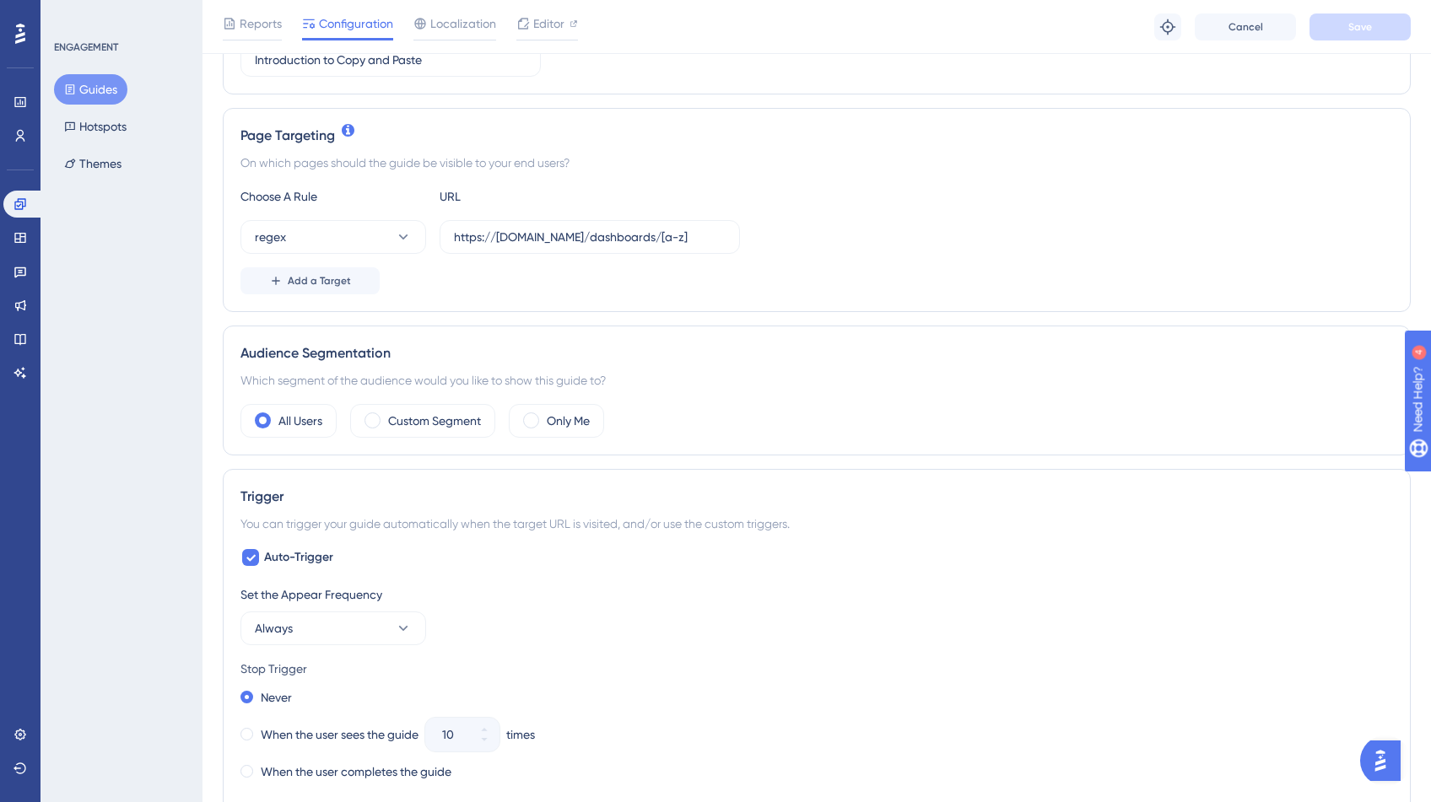
scroll to position [381, 0]
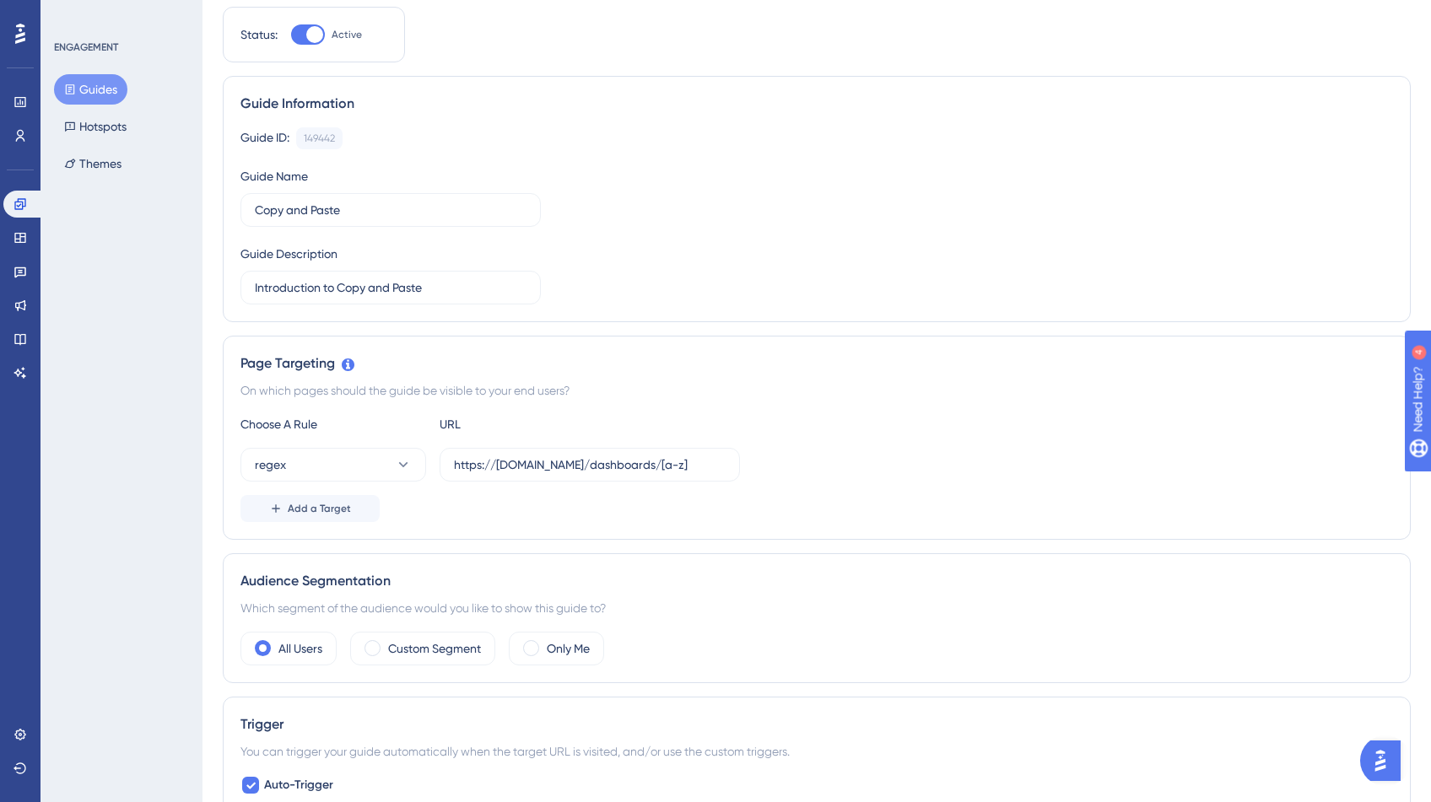
scroll to position [135, 0]
